Goal: Transaction & Acquisition: Book appointment/travel/reservation

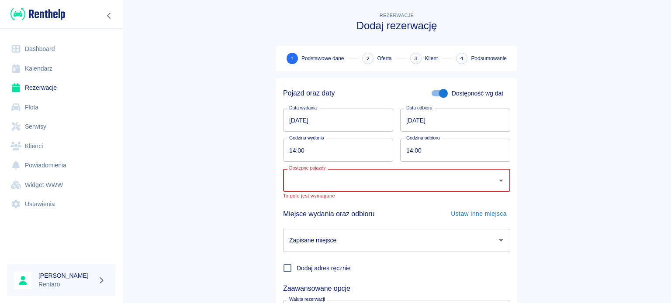
click at [47, 63] on link "Kalendarz" at bounding box center [61, 69] width 109 height 20
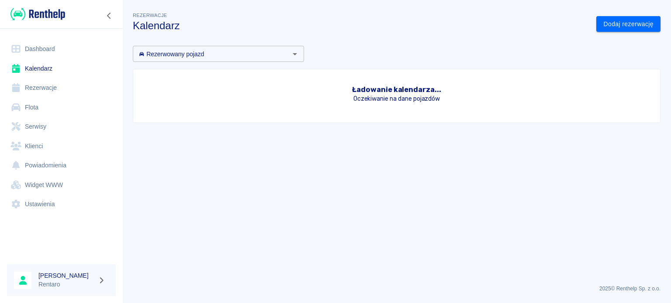
click at [46, 65] on link "Kalendarz" at bounding box center [61, 69] width 109 height 20
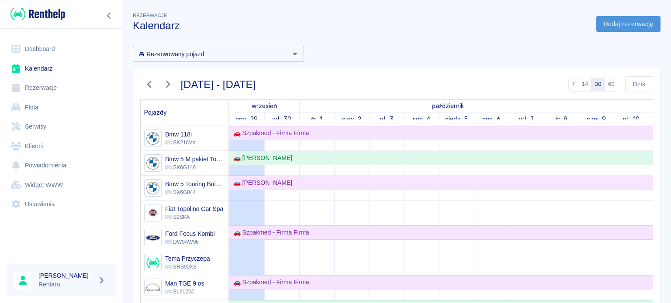
click at [619, 25] on link "Dodaj rezerwację" at bounding box center [628, 24] width 64 height 16
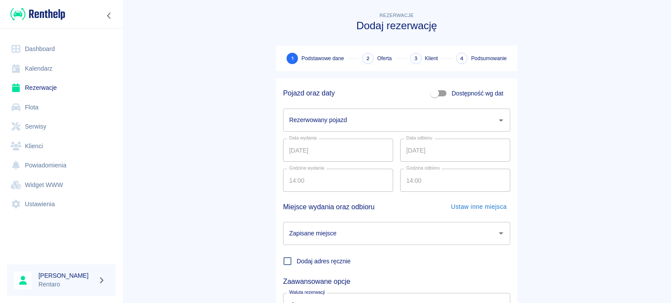
click at [370, 123] on input "Rezerwowany pojazd" at bounding box center [390, 120] width 206 height 15
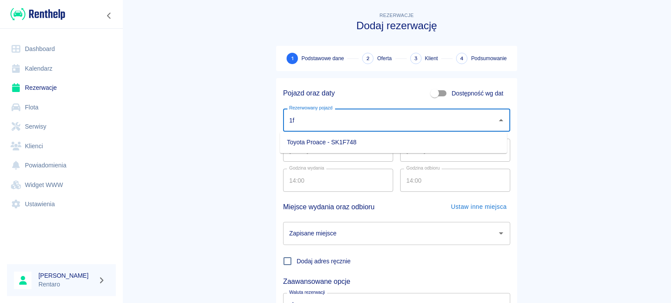
click at [358, 139] on li "Toyota Proace - SK1F748" at bounding box center [393, 142] width 227 height 14
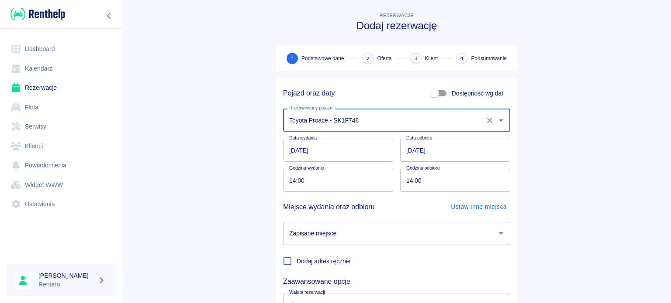
type input "Toyota Proace - SK1F748"
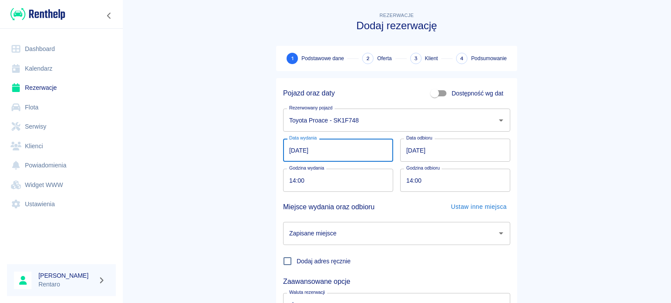
click at [348, 150] on input "[DATE]" at bounding box center [338, 150] width 110 height 23
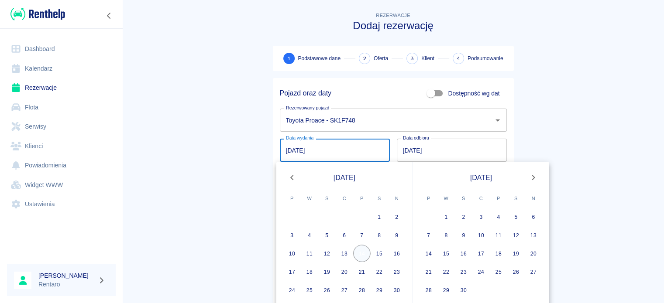
type input "[DATE]"
click at [356, 250] on button "14" at bounding box center [361, 253] width 17 height 17
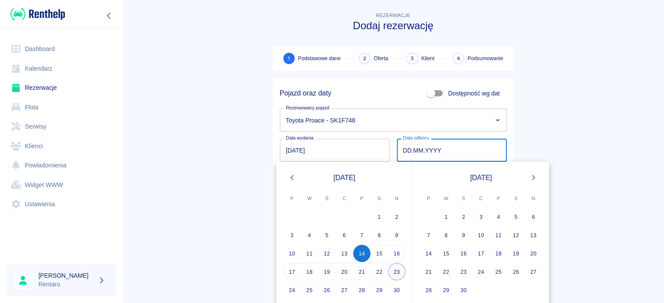
click at [402, 273] on button "23" at bounding box center [396, 271] width 17 height 17
type input "[DATE]"
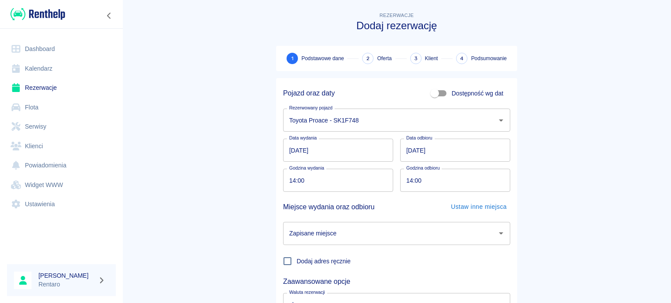
click at [379, 235] on input "Zapisane miejsce" at bounding box center [390, 233] width 206 height 15
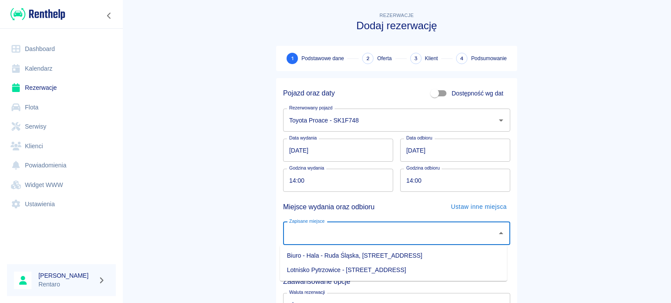
drag, startPoint x: 371, startPoint y: 254, endPoint x: 378, endPoint y: 255, distance: 6.6
click at [371, 254] on li "Biuro - Hala - Ruda Śląska, [STREET_ADDRESS]" at bounding box center [393, 256] width 227 height 14
type input "Biuro - Hala - Ruda Śląska, [STREET_ADDRESS]"
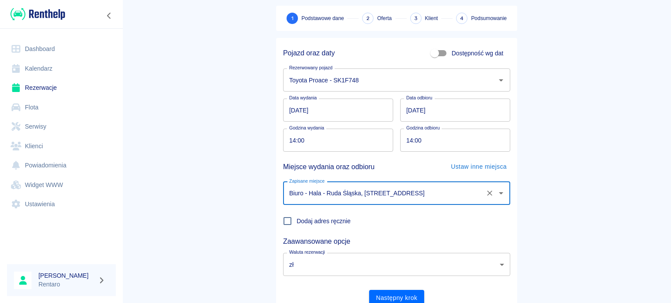
scroll to position [75, 0]
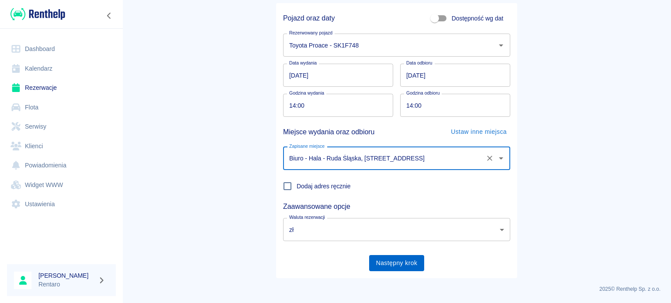
click at [401, 261] on button "Następny krok" at bounding box center [396, 263] width 55 height 16
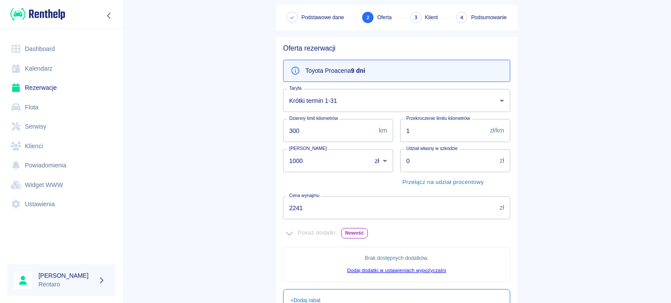
scroll to position [175, 0]
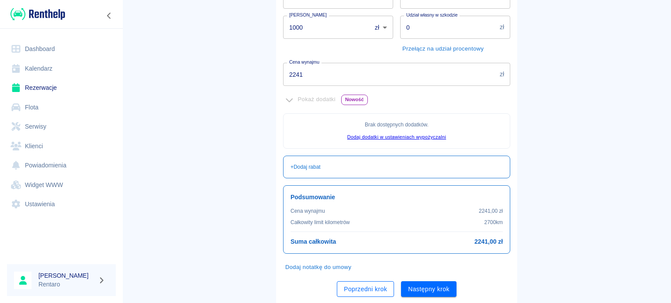
click at [346, 283] on button "Poprzedni krok" at bounding box center [365, 290] width 57 height 16
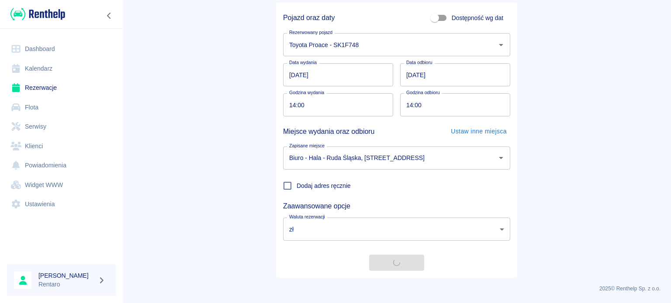
scroll to position [75, 0]
click at [330, 108] on input "14:00" at bounding box center [335, 105] width 104 height 23
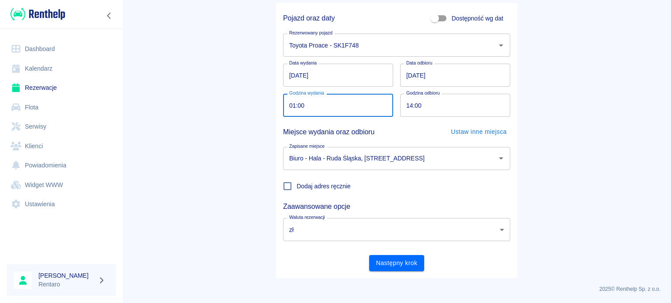
type input "14:00"
click at [410, 272] on div "Pojazd oraz daty Dostępność wg dat Rezerwowany pojazd Toyota Proace - SK1F748 R…" at bounding box center [396, 141] width 241 height 276
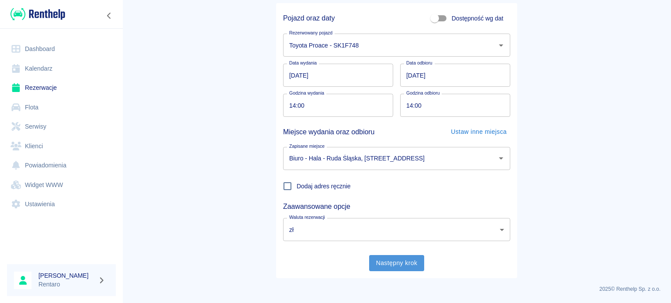
click at [405, 265] on button "Następny krok" at bounding box center [396, 263] width 55 height 16
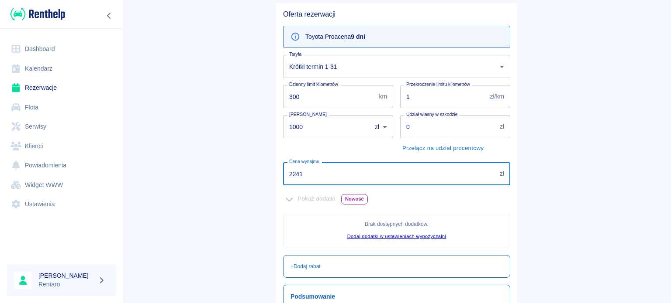
click at [309, 169] on input "2241" at bounding box center [389, 173] width 213 height 23
type input "2000"
click at [526, 190] on main "Rezerwacje Dodaj rezerwację Podstawowe dane 2 Oferta 3 Klient 4 Podsumowanie Of…" at bounding box center [396, 169] width 548 height 469
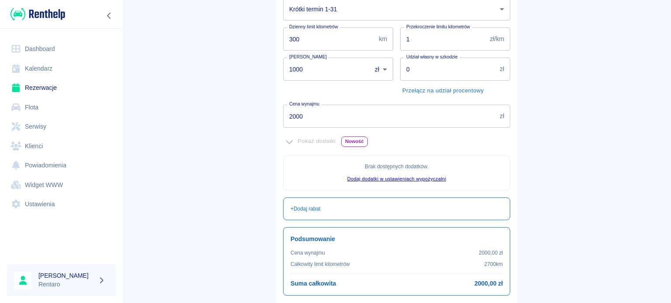
scroll to position [200, 0]
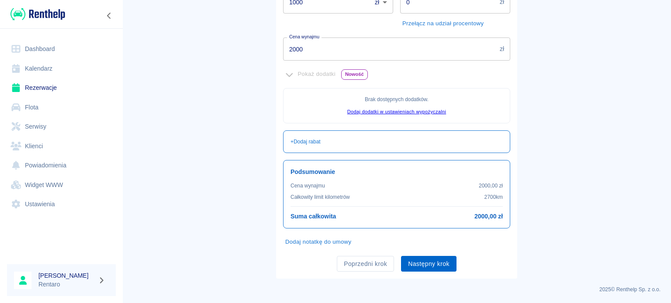
click at [435, 265] on button "Następny krok" at bounding box center [428, 264] width 55 height 16
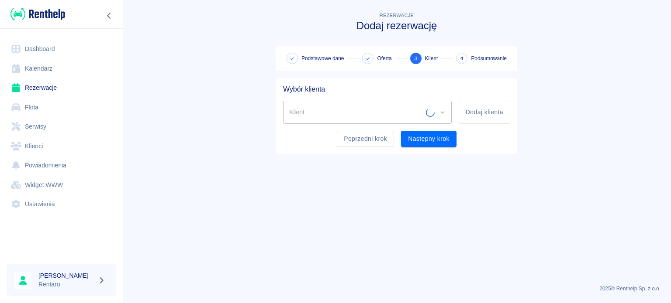
scroll to position [0, 0]
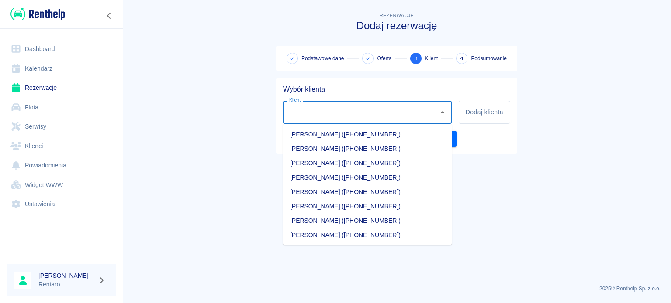
click at [382, 117] on input "Klient" at bounding box center [361, 112] width 148 height 15
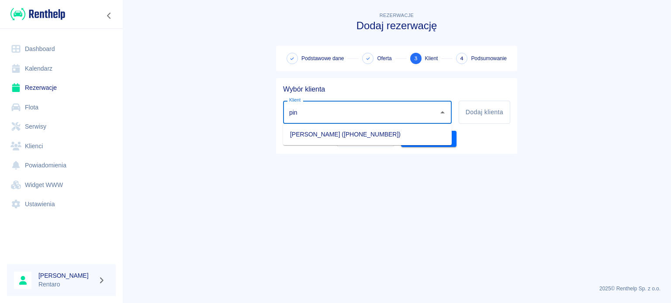
click at [349, 131] on li "[PERSON_NAME] ([PHONE_NUMBER])" at bounding box center [367, 134] width 169 height 14
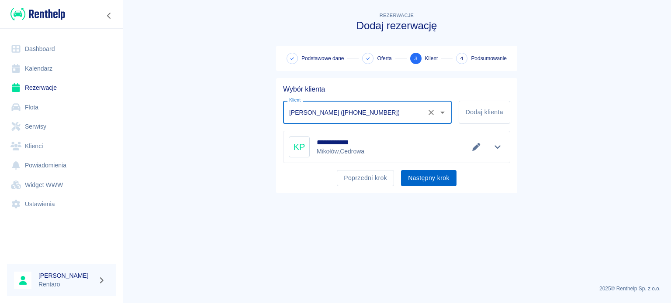
type input "[PERSON_NAME] ([PHONE_NUMBER])"
click at [422, 178] on button "Następny krok" at bounding box center [428, 178] width 55 height 16
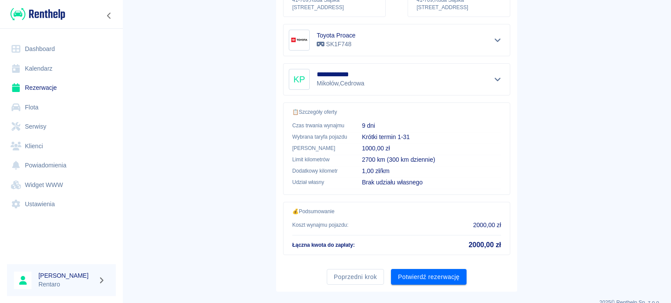
scroll to position [166, 0]
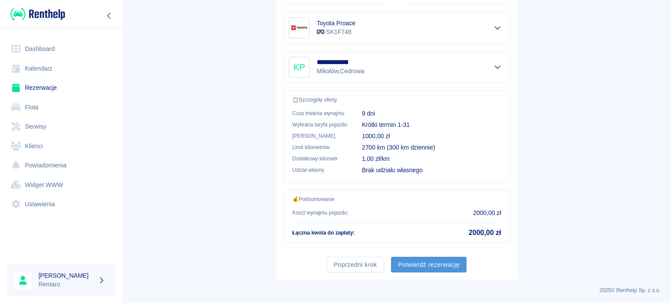
click at [434, 264] on button "Potwierdź rezerwację" at bounding box center [429, 265] width 76 height 16
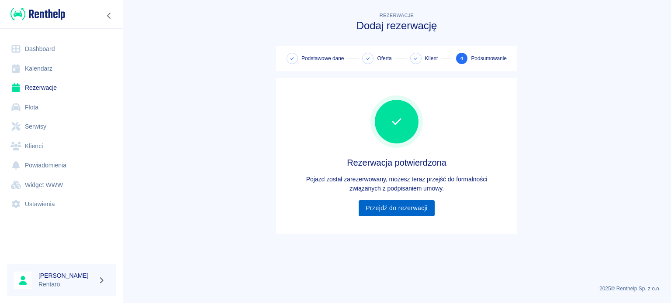
click at [379, 206] on link "Przejdź do rezerwacji" at bounding box center [396, 208] width 76 height 16
